Goal: Communication & Community: Answer question/provide support

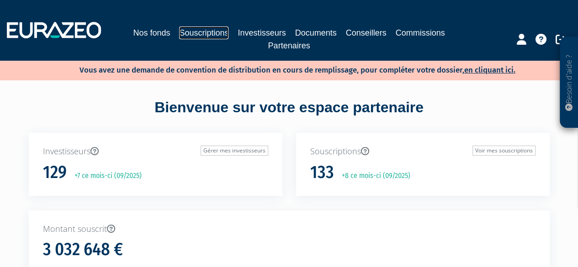
click at [193, 30] on link "Souscriptions" at bounding box center [203, 32] width 49 height 13
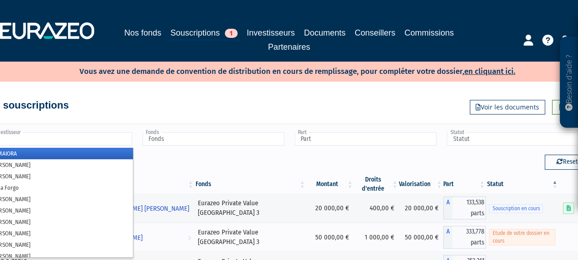
click at [106, 135] on input "text" at bounding box center [61, 138] width 142 height 13
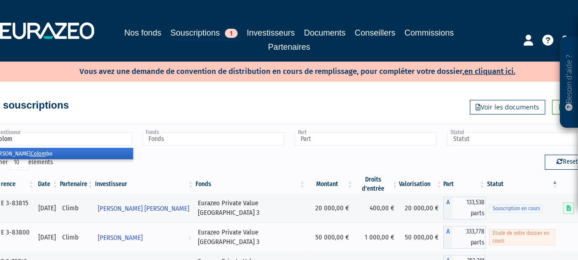
type input "colom"
click at [85, 155] on li "[PERSON_NAME] bo" at bounding box center [61, 153] width 144 height 11
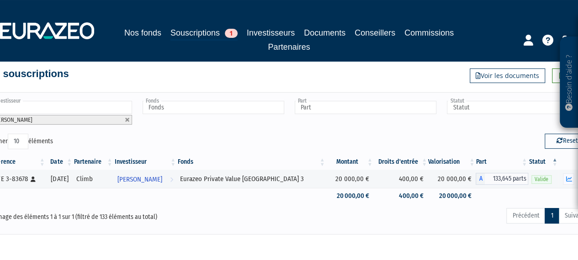
scroll to position [46, 0]
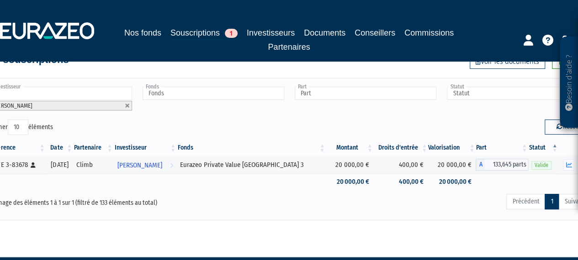
drag, startPoint x: 190, startPoint y: 259, endPoint x: 352, endPoint y: 227, distance: 164.4
click at [288, 254] on body "Besoin d'aide ? × J'ai besoin d'aide Si vous avez une question à propos du fonc…" at bounding box center [289, 120] width 578 height 333
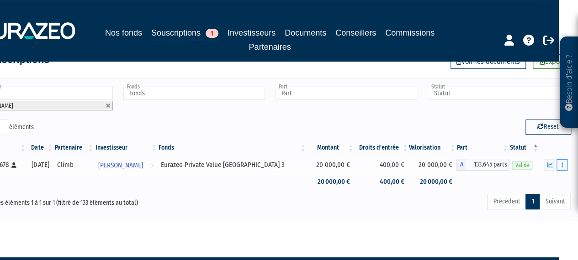
click at [565, 164] on button "button" at bounding box center [561, 164] width 11 height 11
click at [143, 162] on span "[PERSON_NAME]" at bounding box center [120, 165] width 45 height 17
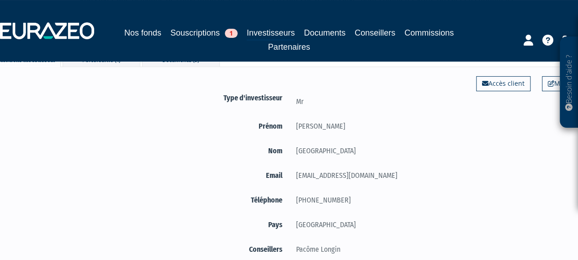
scroll to position [17, 0]
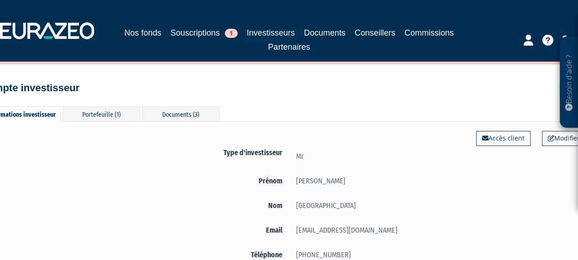
click at [104, 122] on div "Informations investisseur Portefeuille (1) Documents (3)" at bounding box center [101, 114] width 237 height 16
click at [178, 116] on div "Documents (3)" at bounding box center [181, 113] width 78 height 15
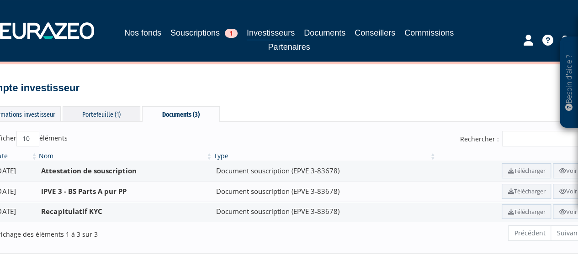
click at [112, 113] on div "Portefeuille (1)" at bounding box center [102, 113] width 78 height 15
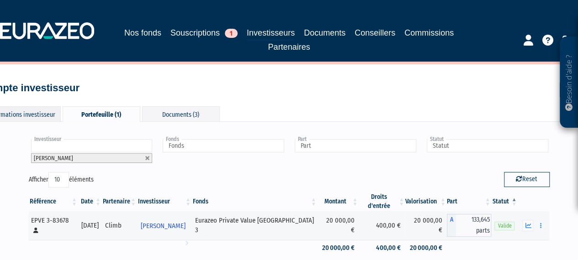
click at [26, 116] on div "Informations investisseur" at bounding box center [22, 113] width 78 height 15
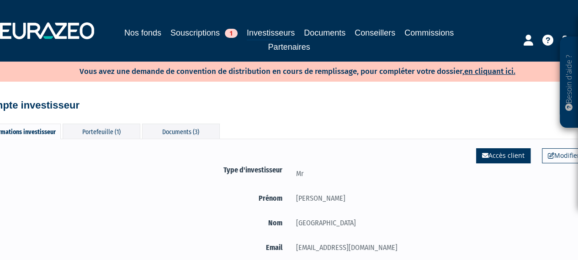
click at [496, 153] on link "Accès client" at bounding box center [503, 155] width 54 height 15
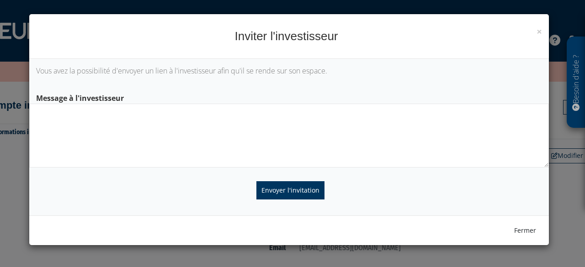
click at [153, 111] on textarea at bounding box center [288, 136] width 519 height 64
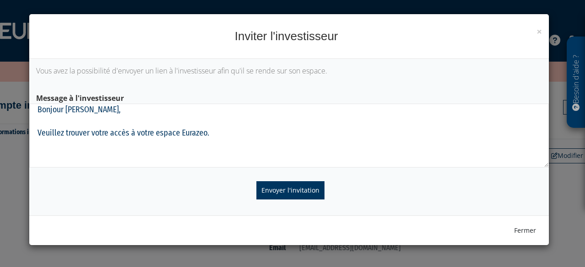
click at [88, 132] on textarea "Bonjour M. Colombo, Veuillez trouver votre accès à votre espace Eurazeo." at bounding box center [288, 136] width 519 height 64
click at [235, 133] on textarea "Bonjour M. Colombo, Veuillez trouver ici votre accès à votre espace Eurazeo." at bounding box center [288, 136] width 519 height 64
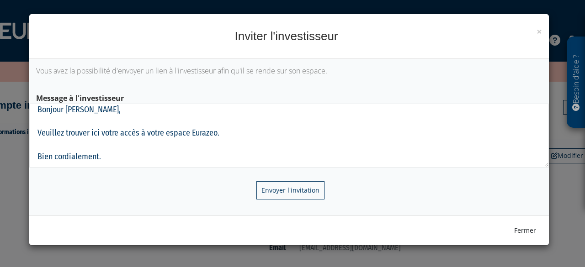
type textarea "Bonjour M. Colombo, Veuillez trouver ici votre accès à votre espace Eurazeo. Bi…"
click at [275, 190] on input "Envoyer l'invitation" at bounding box center [290, 190] width 68 height 18
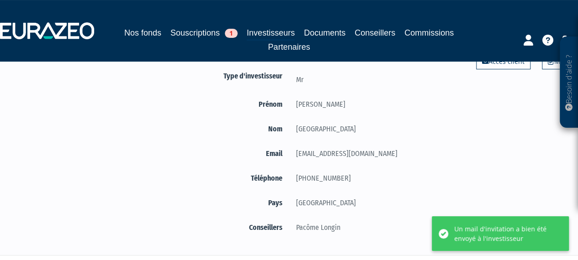
scroll to position [46, 0]
